Goal: Information Seeking & Learning: Learn about a topic

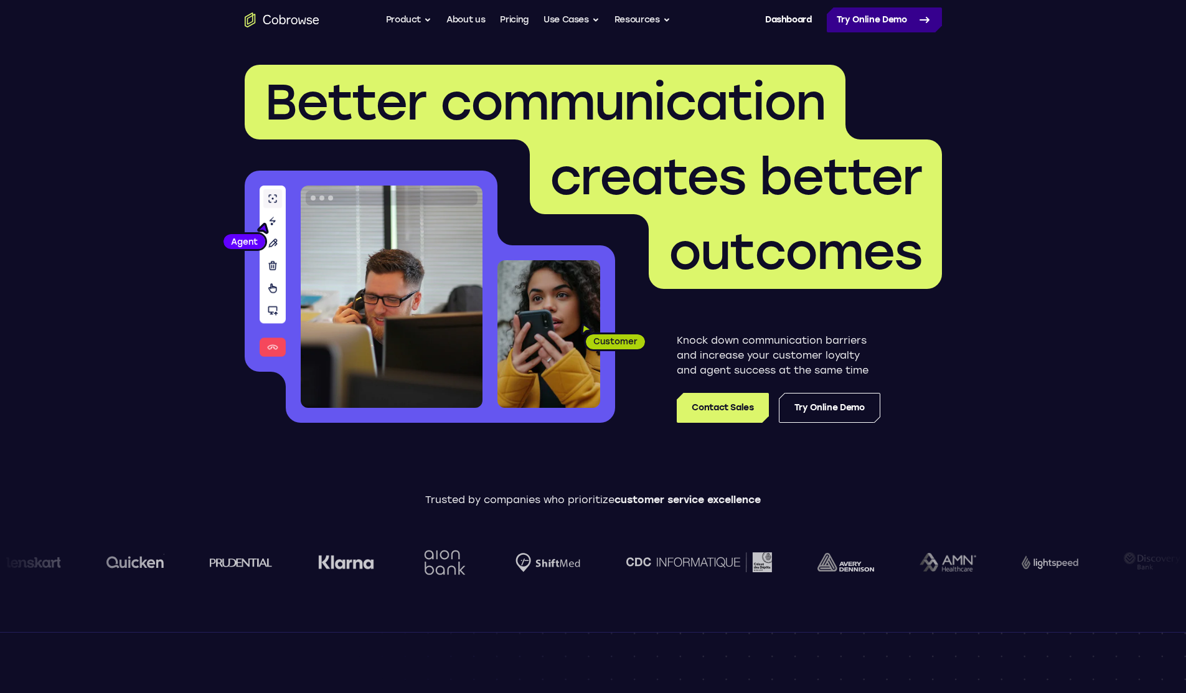
click at [845, 24] on link "Try Online Demo" at bounding box center [884, 19] width 115 height 25
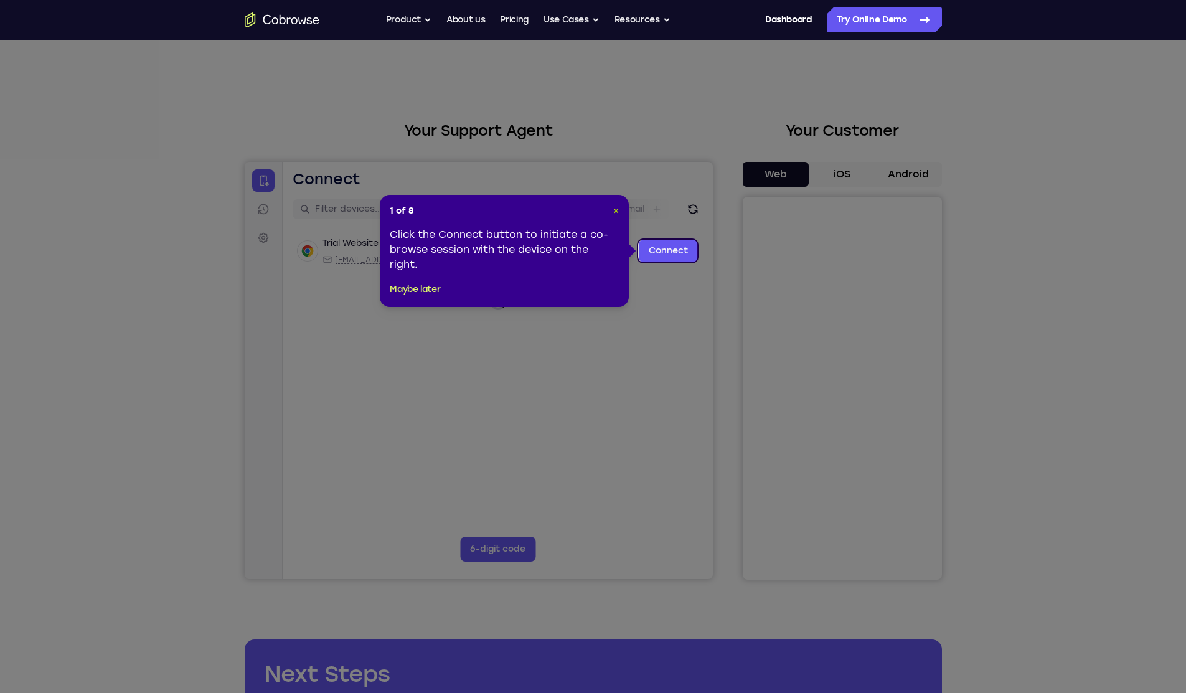
click at [616, 214] on span "×" at bounding box center [616, 210] width 6 height 11
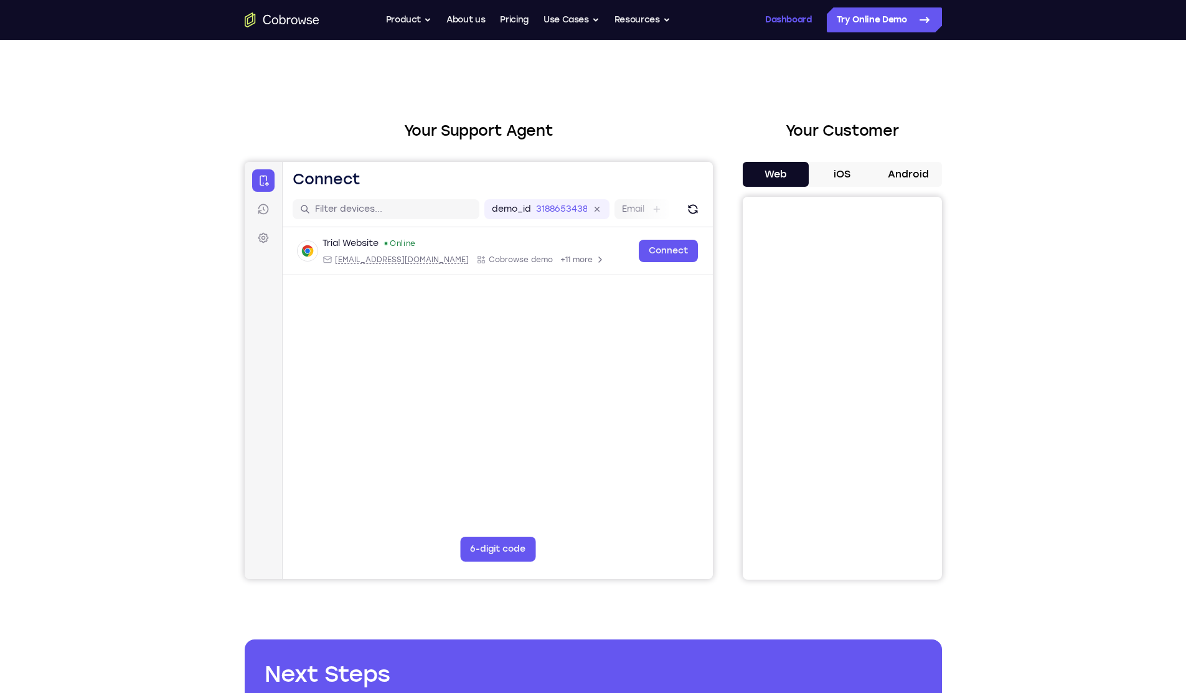
click at [795, 24] on link "Dashboard" at bounding box center [788, 19] width 47 height 25
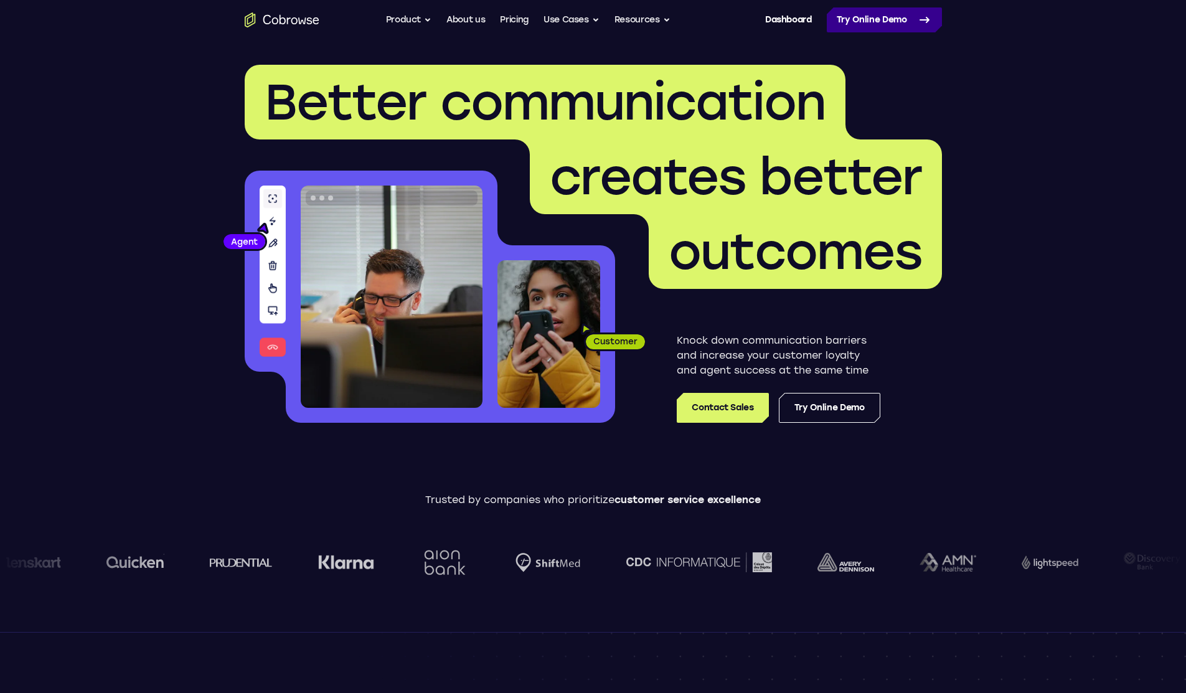
click at [844, 19] on link "Try Online Demo" at bounding box center [884, 19] width 115 height 25
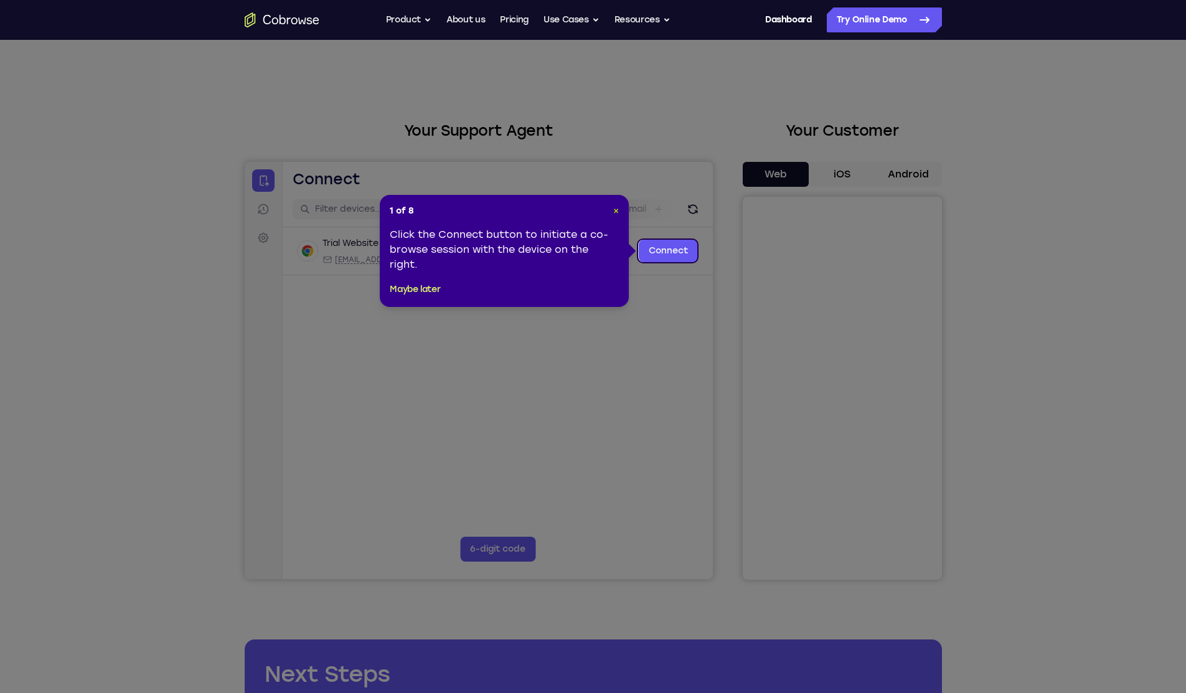
click at [618, 211] on span "×" at bounding box center [616, 210] width 6 height 11
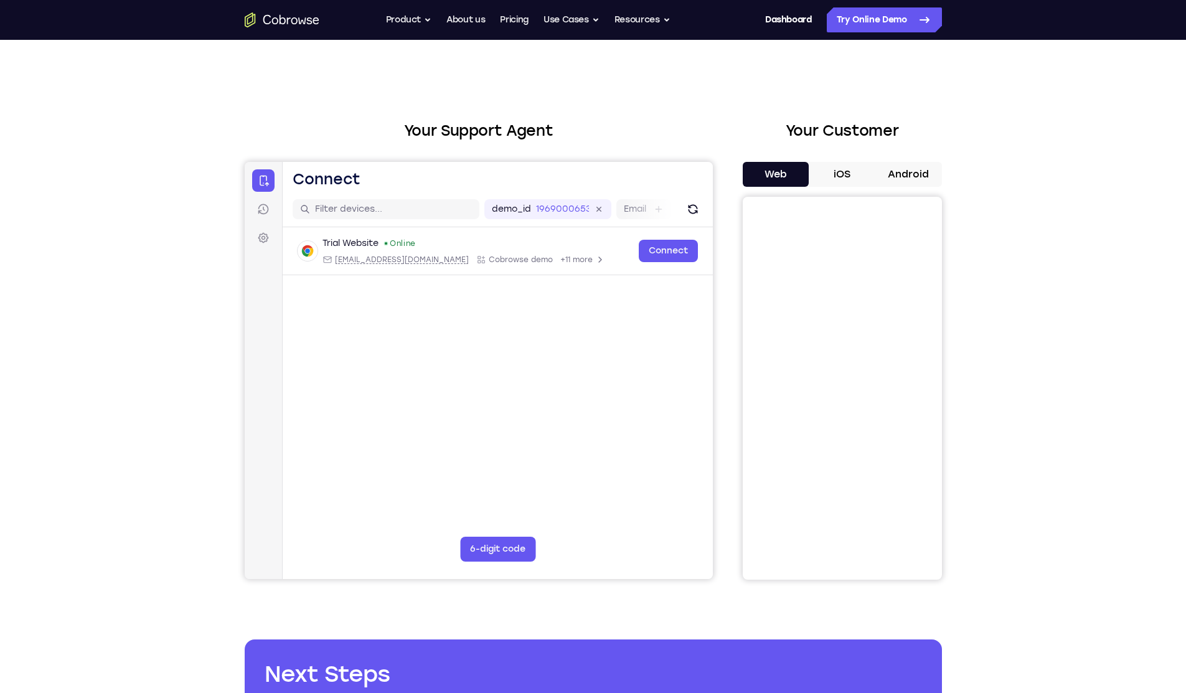
click at [839, 181] on button "iOS" at bounding box center [842, 174] width 67 height 25
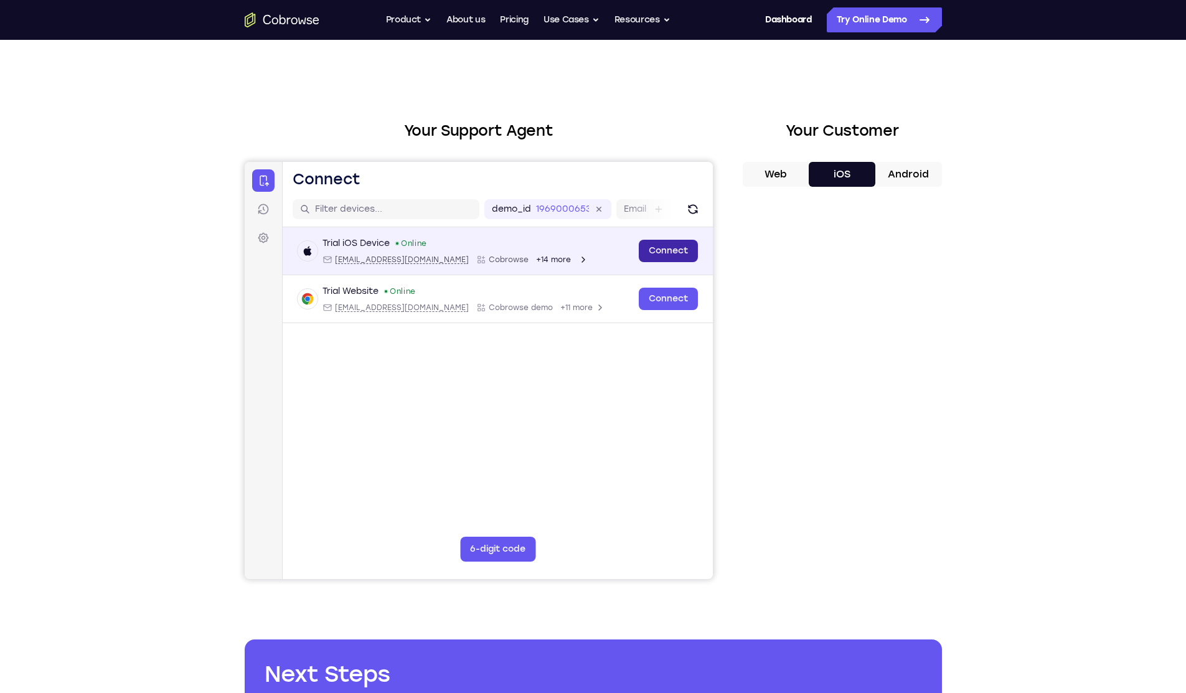
click at [657, 257] on link "Connect" at bounding box center [667, 251] width 59 height 22
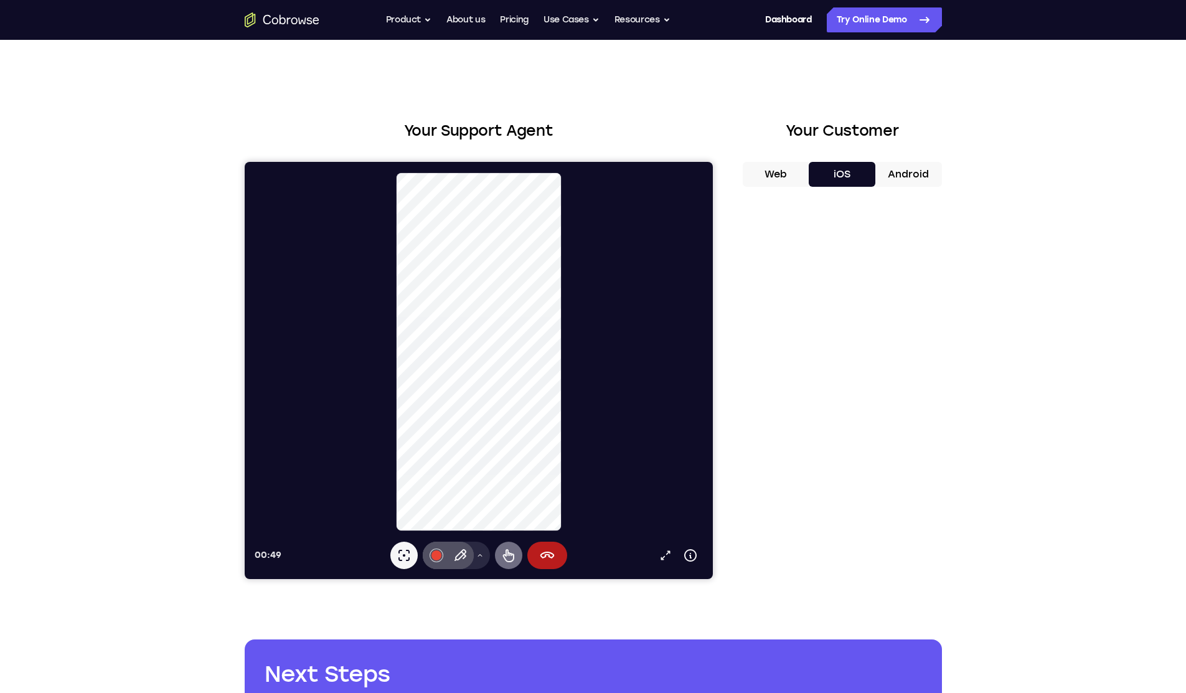
click at [514, 548] on icon at bounding box center [508, 555] width 15 height 15
click at [409, 552] on icon at bounding box center [403, 555] width 15 height 15
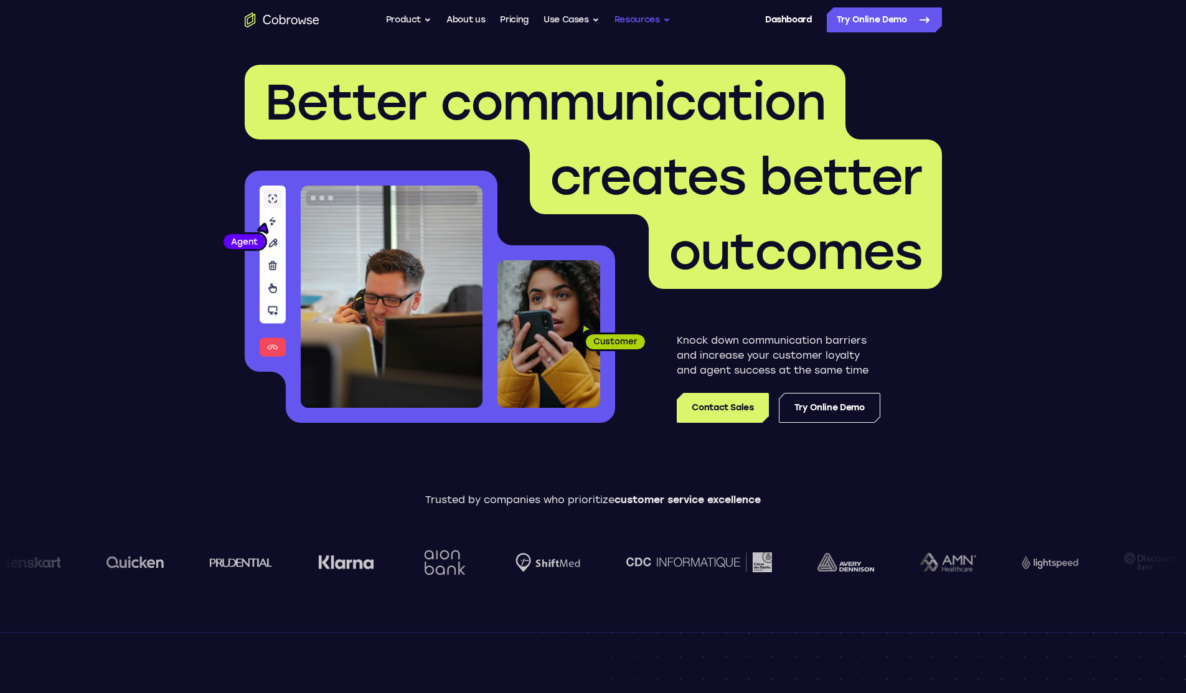
click at [643, 20] on button "Resources" at bounding box center [642, 19] width 56 height 25
